Goal: Unclear

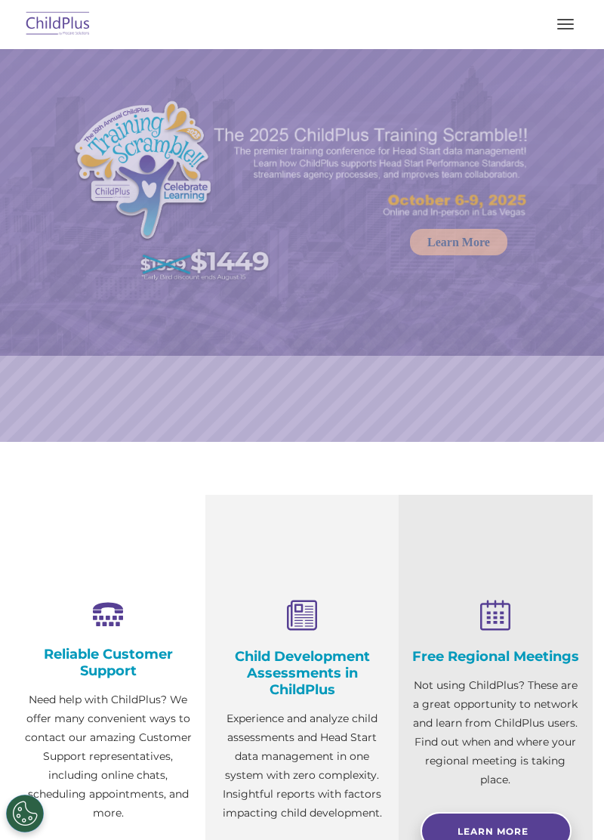
select select "MEDIUM"
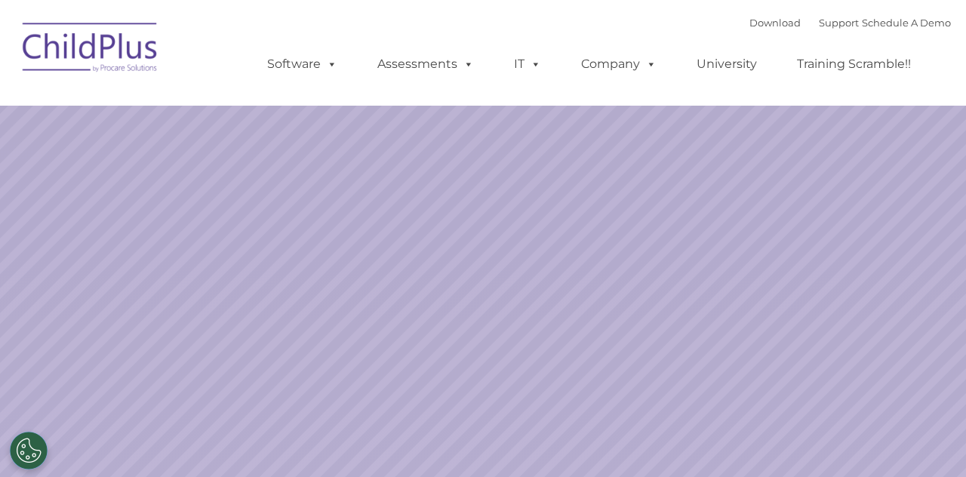
select select "MEDIUM"
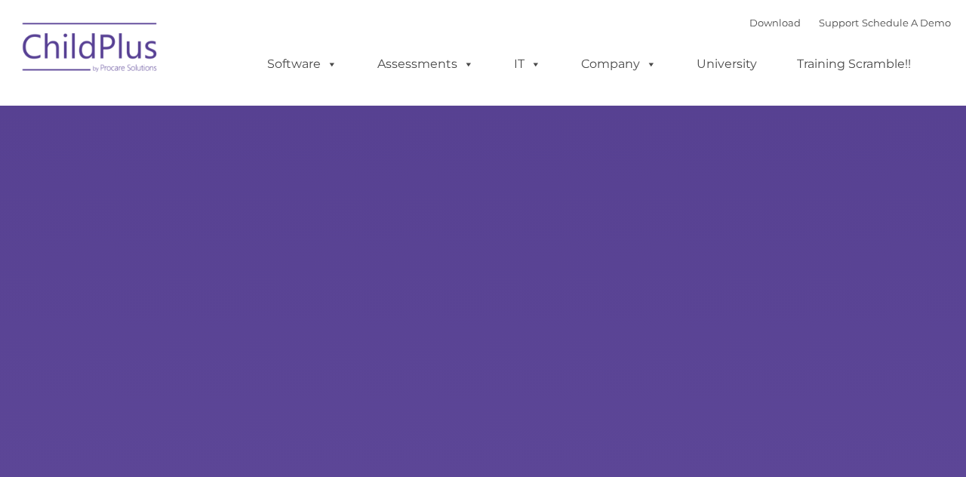
type input ""
select select "MEDIUM"
